Goal: Book appointment/travel/reservation

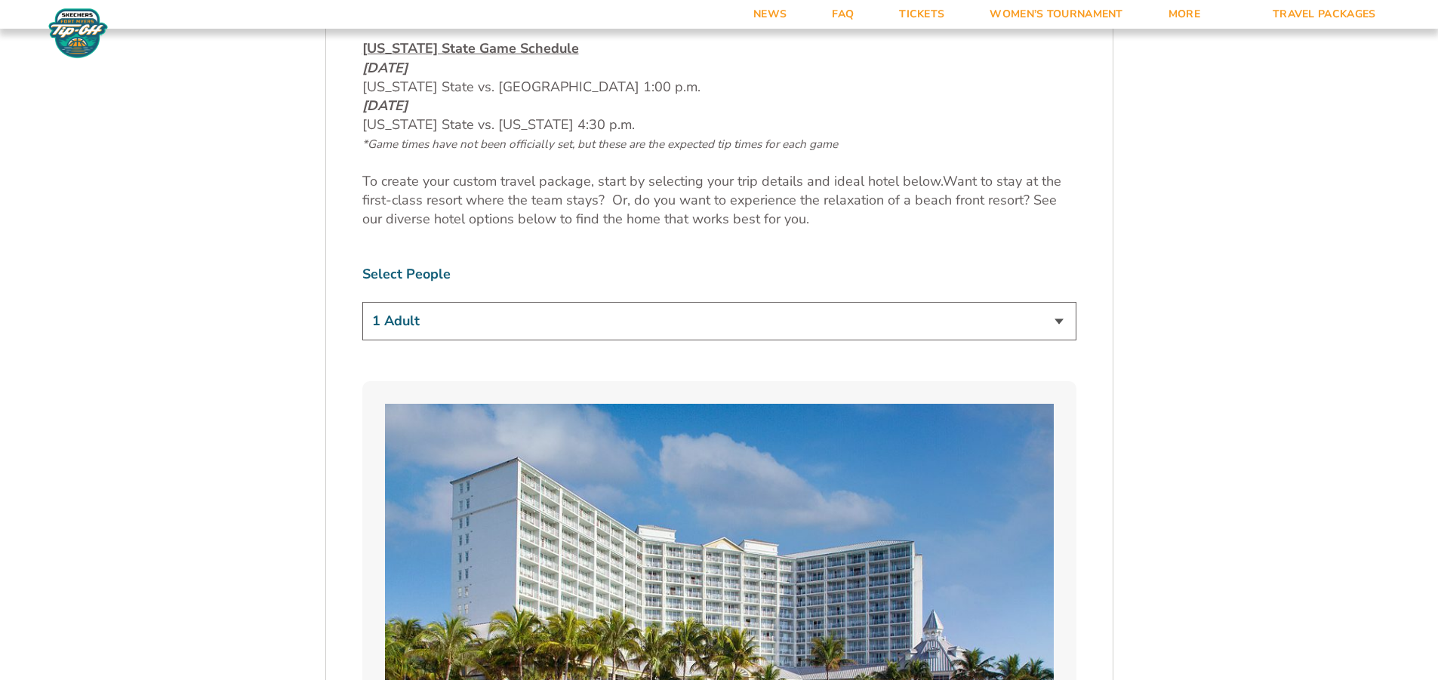
scroll to position [906, 0]
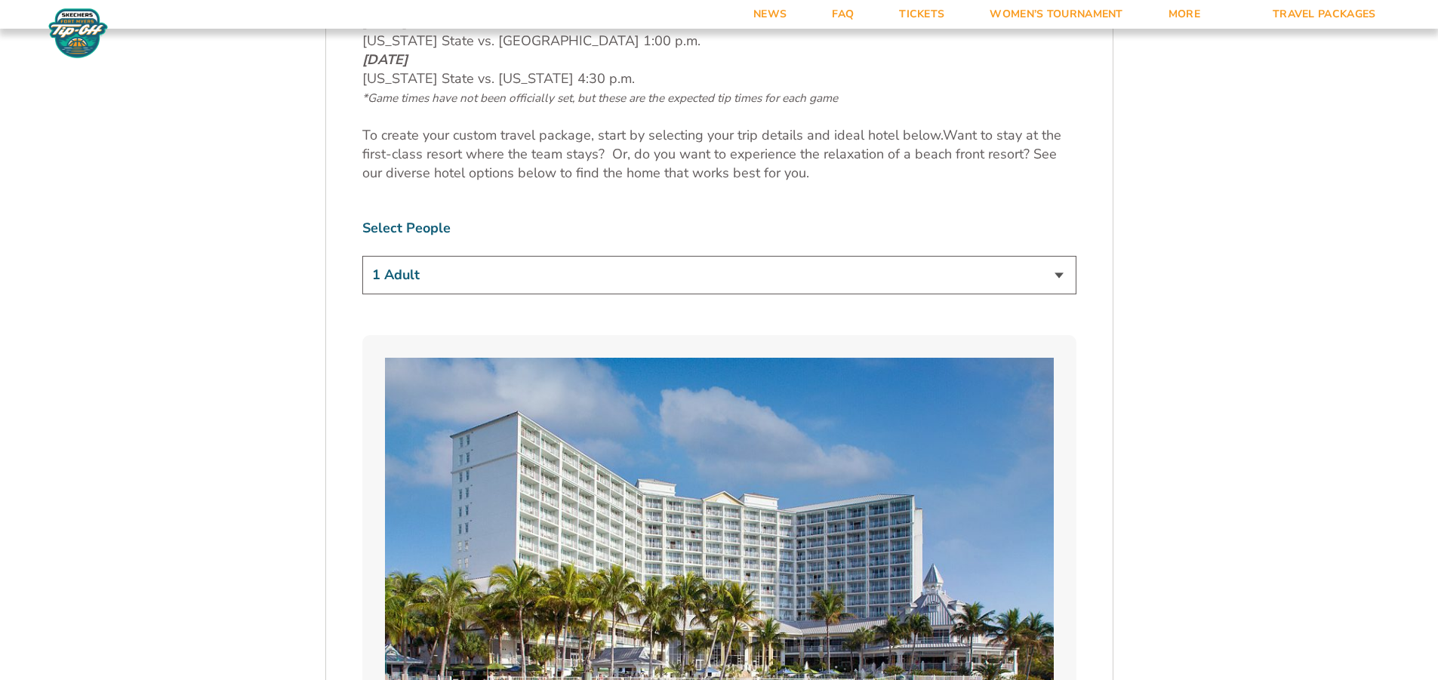
click at [1059, 273] on select "1 Adult 2 Adults 3 Adults 4 Adults 2 Adults + 1 Child 2 Adults + 2 Children 2 A…" at bounding box center [719, 275] width 714 height 39
select select "4 Adults"
click at [362, 256] on select "1 Adult 2 Adults 3 Adults 4 Adults 2 Adults + 1 Child 2 Adults + 2 Children 2 A…" at bounding box center [719, 275] width 714 height 39
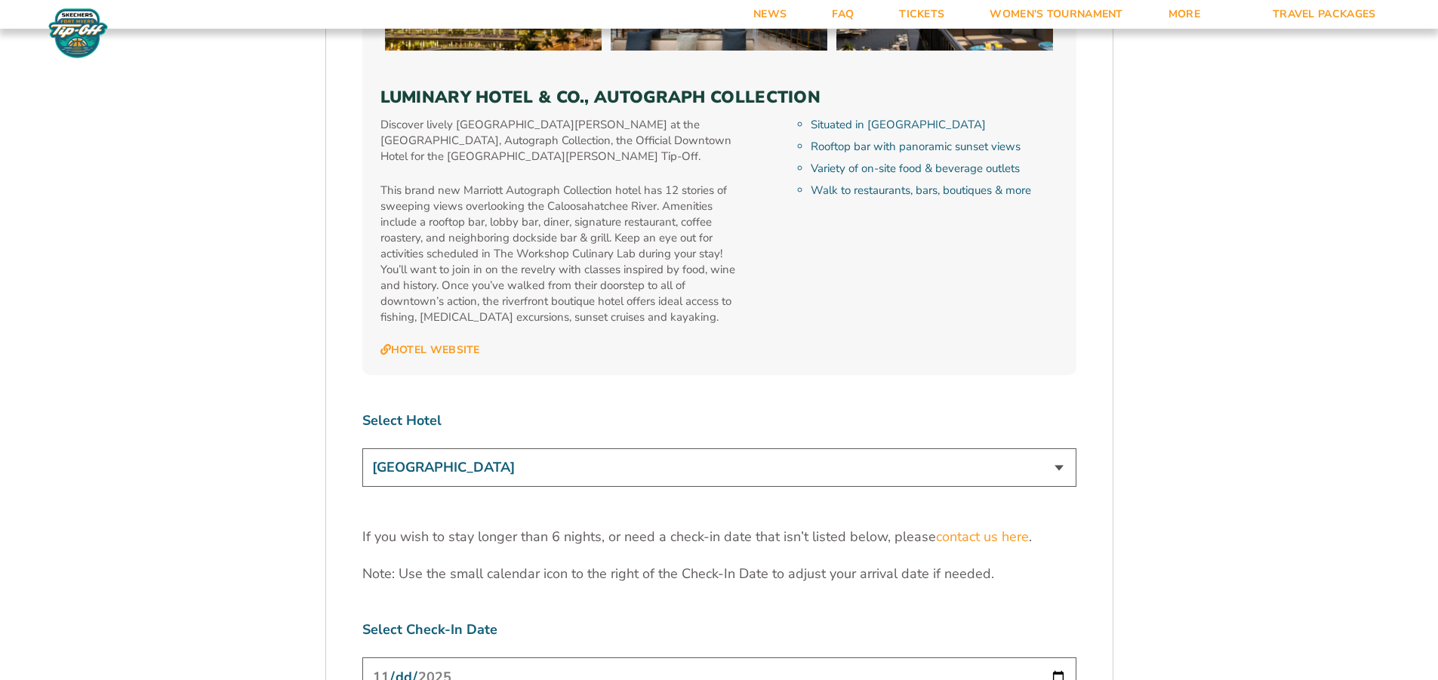
scroll to position [4455, 0]
click at [1060, 448] on select "[GEOGRAPHIC_DATA] [GEOGRAPHIC_DATA] [GEOGRAPHIC_DATA], Autograph Collection" at bounding box center [719, 467] width 714 height 39
click at [362, 448] on select "[GEOGRAPHIC_DATA] [GEOGRAPHIC_DATA] [GEOGRAPHIC_DATA], Autograph Collection" at bounding box center [719, 467] width 714 height 39
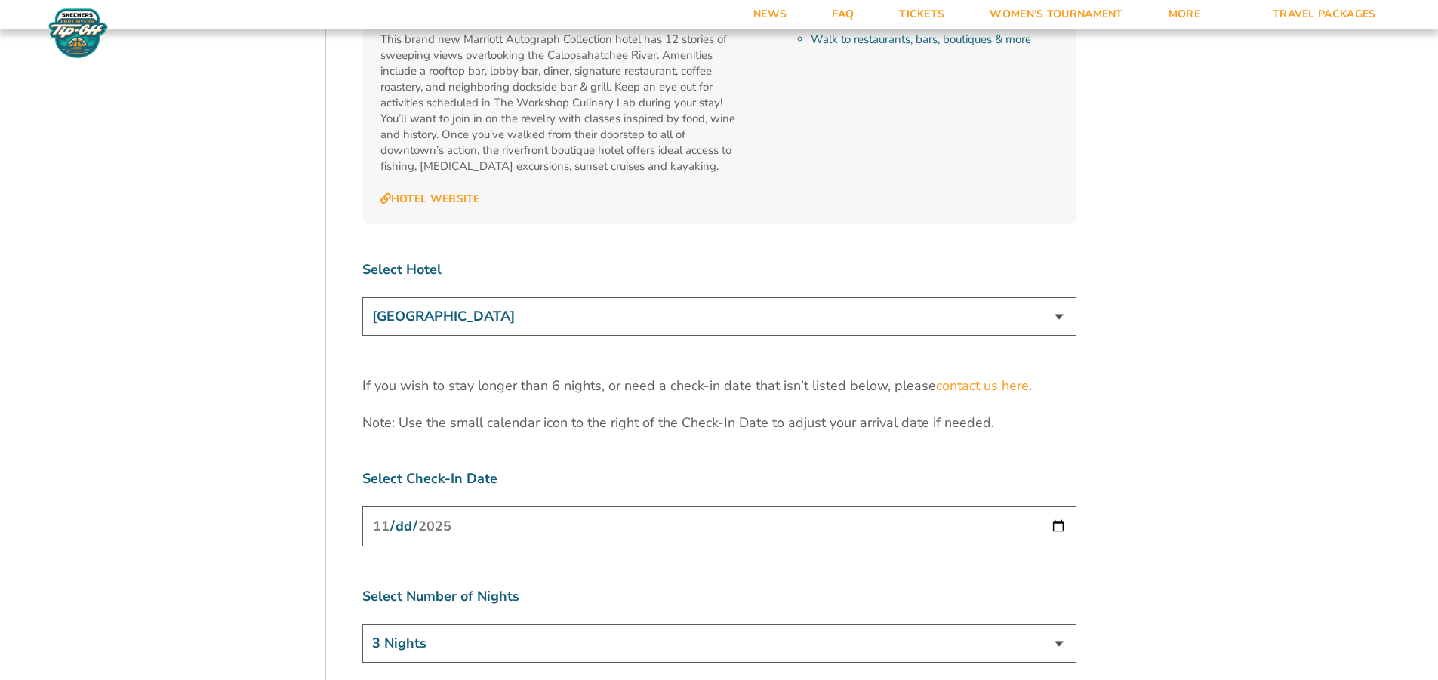
scroll to position [4606, 0]
click at [1055, 624] on select "3 Nights 4 Nights 5 Nights 6 Nights" at bounding box center [719, 643] width 714 height 39
select select "6 Nights"
click at [362, 624] on select "3 Nights 4 Nights 5 Nights 6 Nights" at bounding box center [719, 643] width 714 height 39
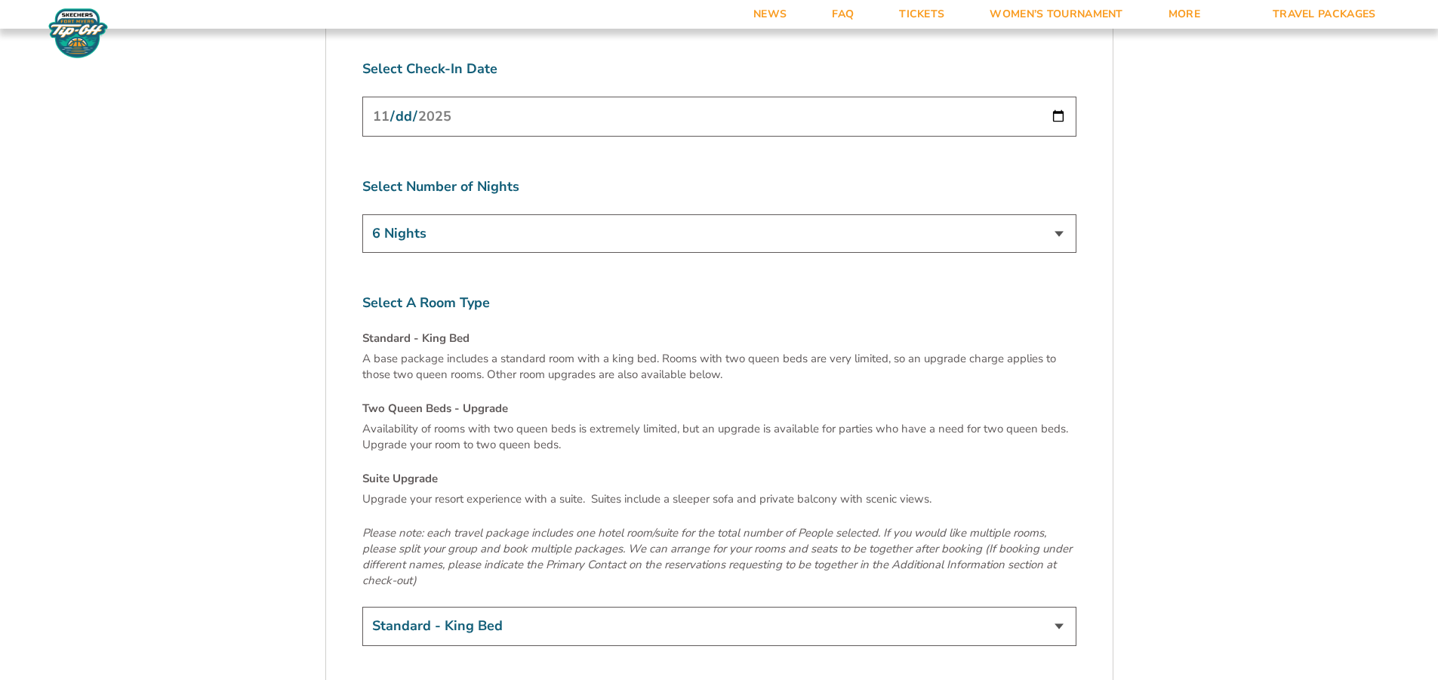
scroll to position [5059, 0]
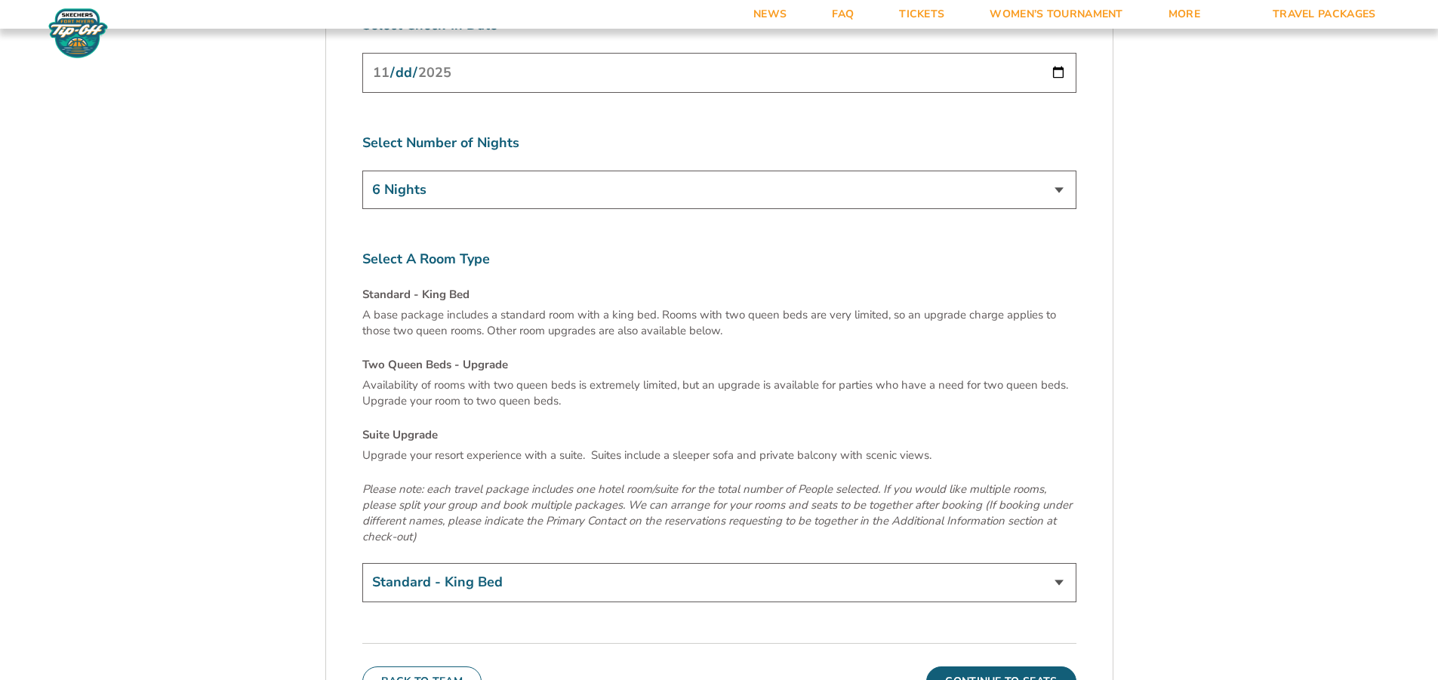
click at [1059, 563] on select "Standard - King Bed Two Queen Beds - Upgrade (+$15 per night) Suite Upgrade (+$…" at bounding box center [719, 582] width 714 height 39
select select "Suite Upgrade"
click at [362, 563] on select "Standard - King Bed Two Queen Beds - Upgrade (+$15 per night) Suite Upgrade (+$…" at bounding box center [719, 582] width 714 height 39
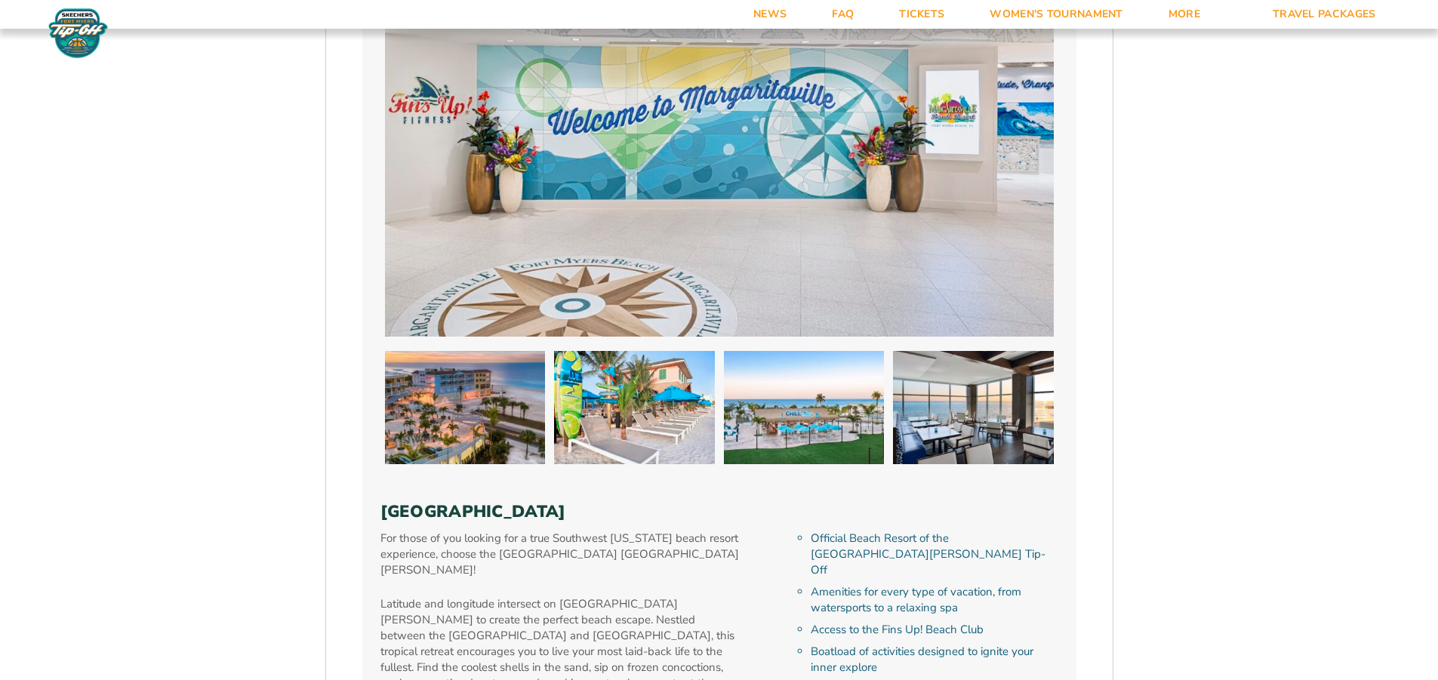
scroll to position [1737, 0]
